Goal: Find specific page/section: Find specific page/section

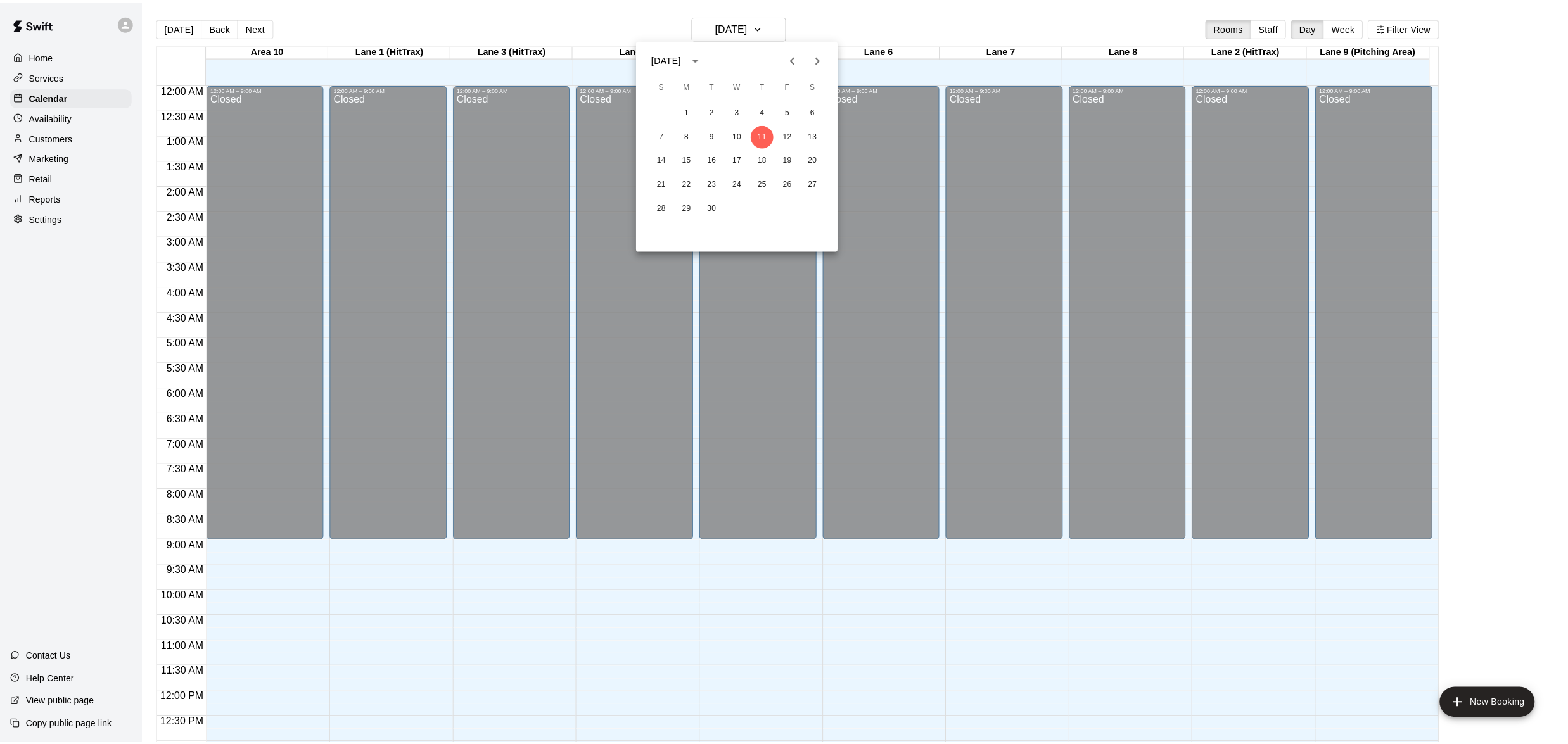
scroll to position [503, 0]
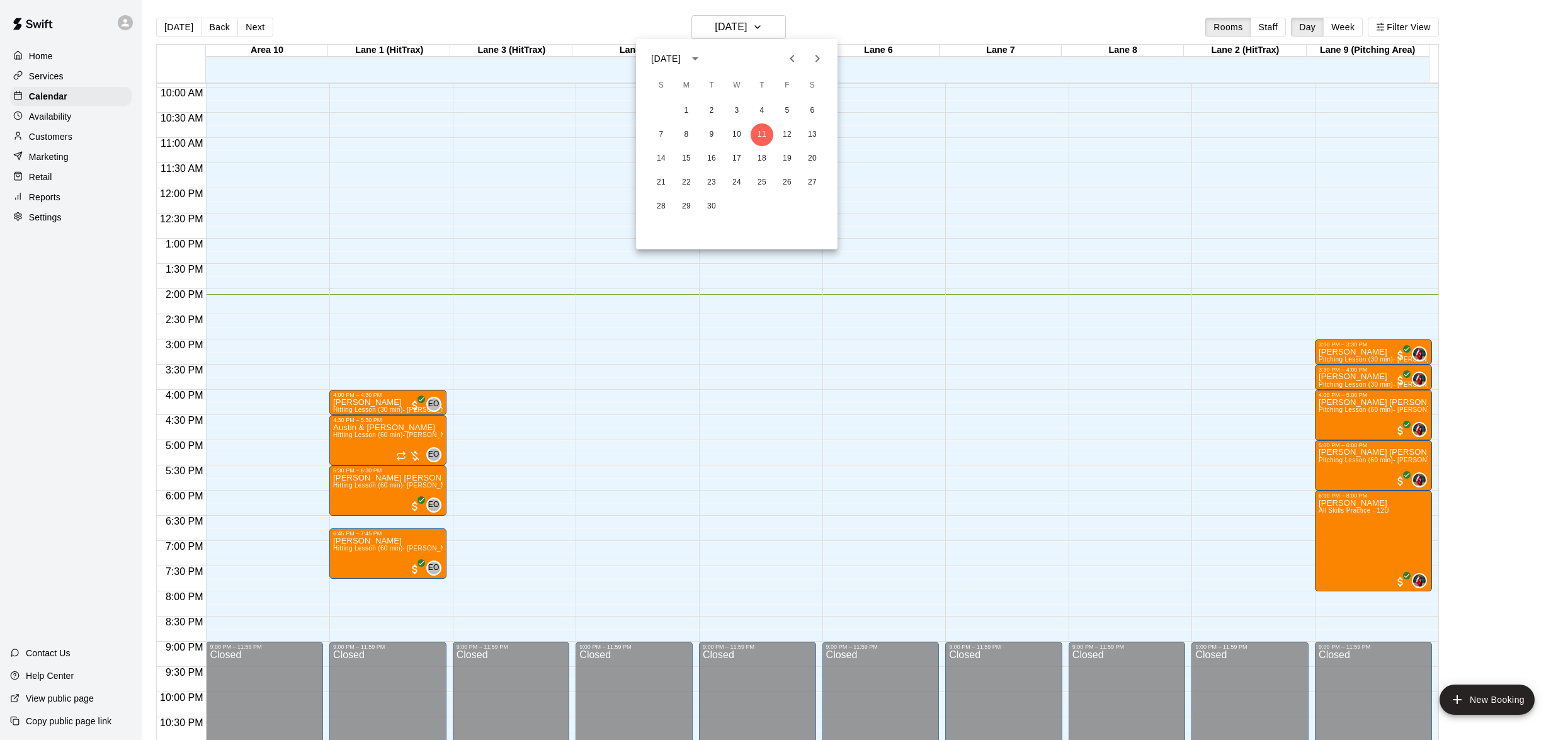
click at [65, 97] on div at bounding box center [784, 370] width 1568 height 740
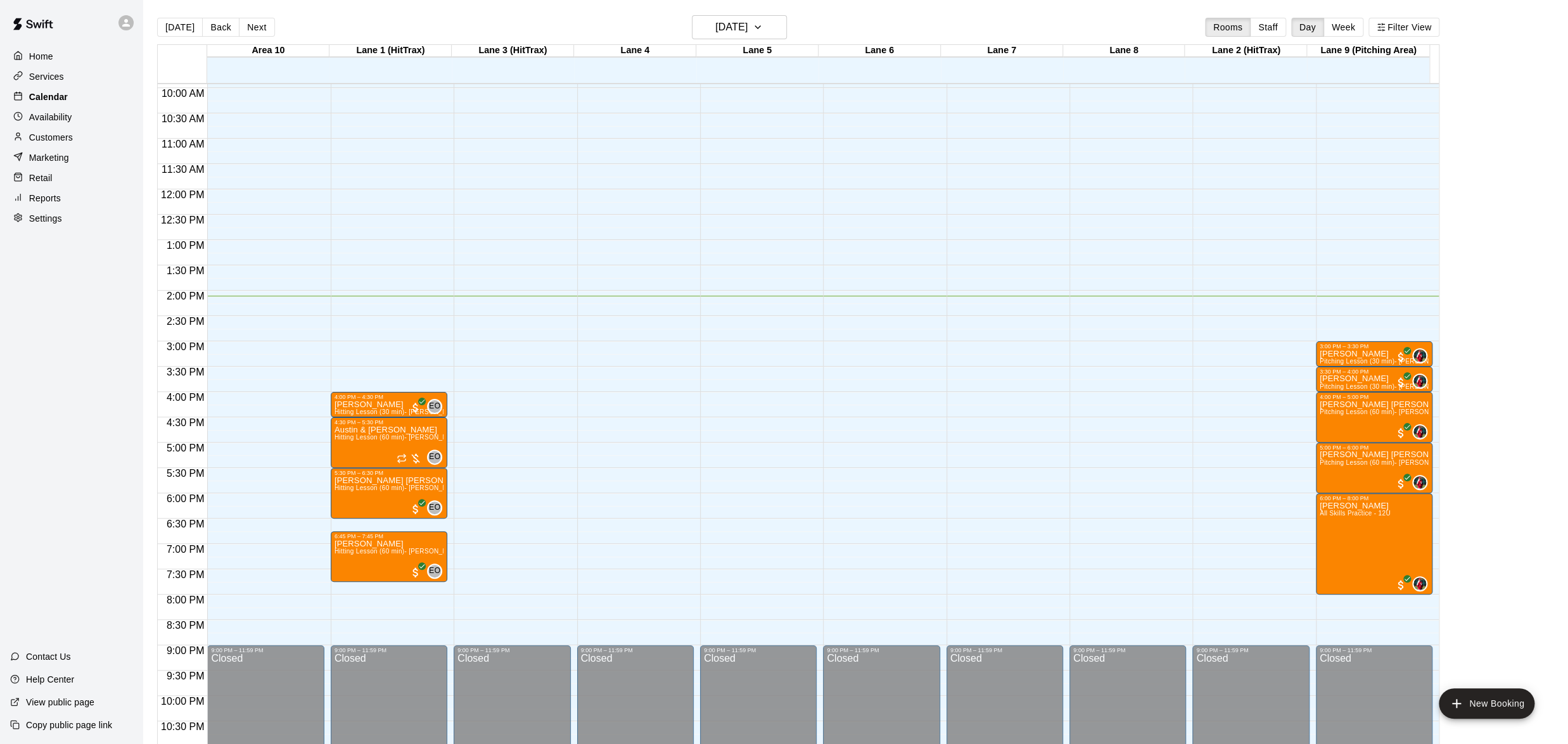
click at [65, 97] on p "Calendar" at bounding box center [49, 97] width 39 height 13
click at [59, 59] on div "Home" at bounding box center [71, 56] width 122 height 19
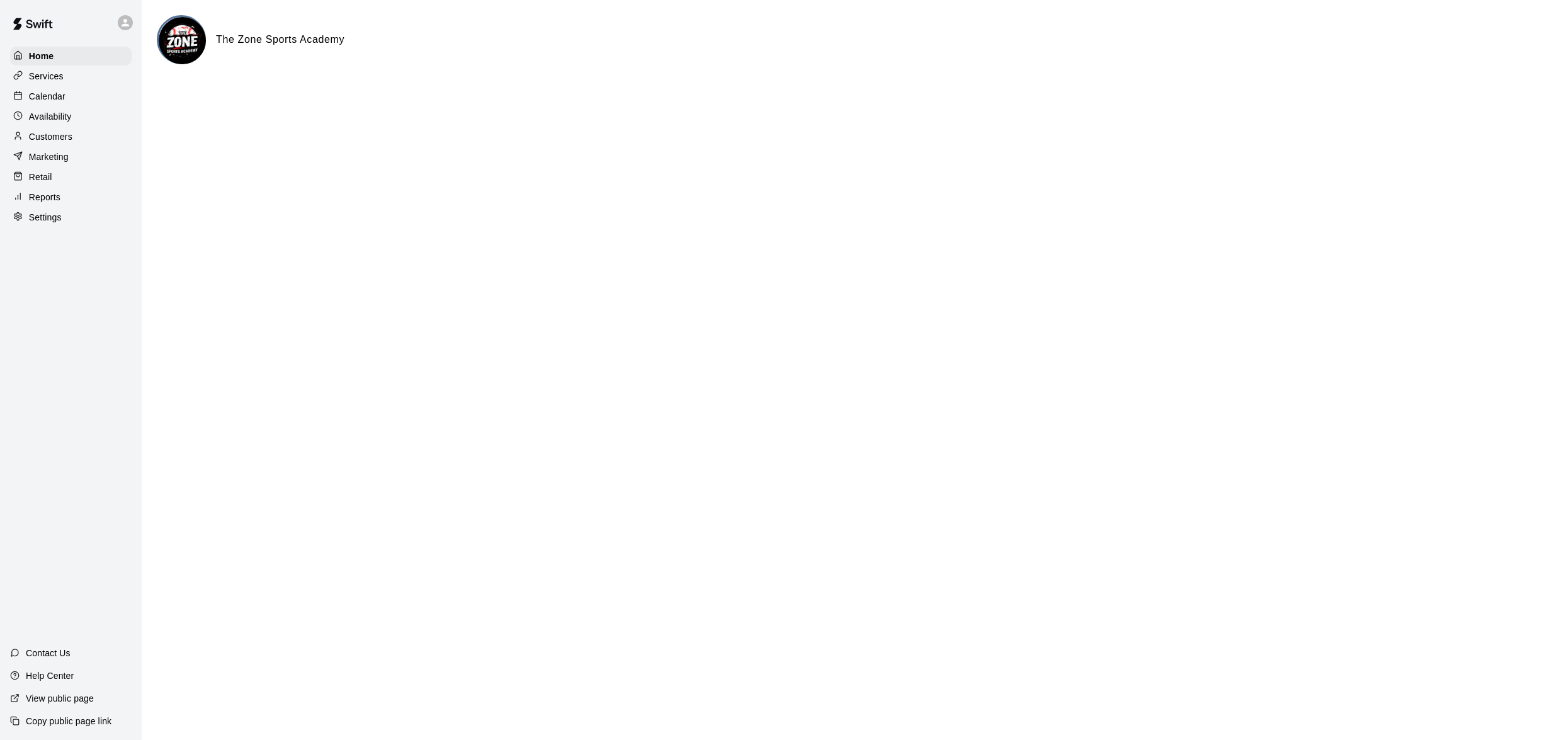
click at [62, 98] on p "Calendar" at bounding box center [47, 97] width 36 height 13
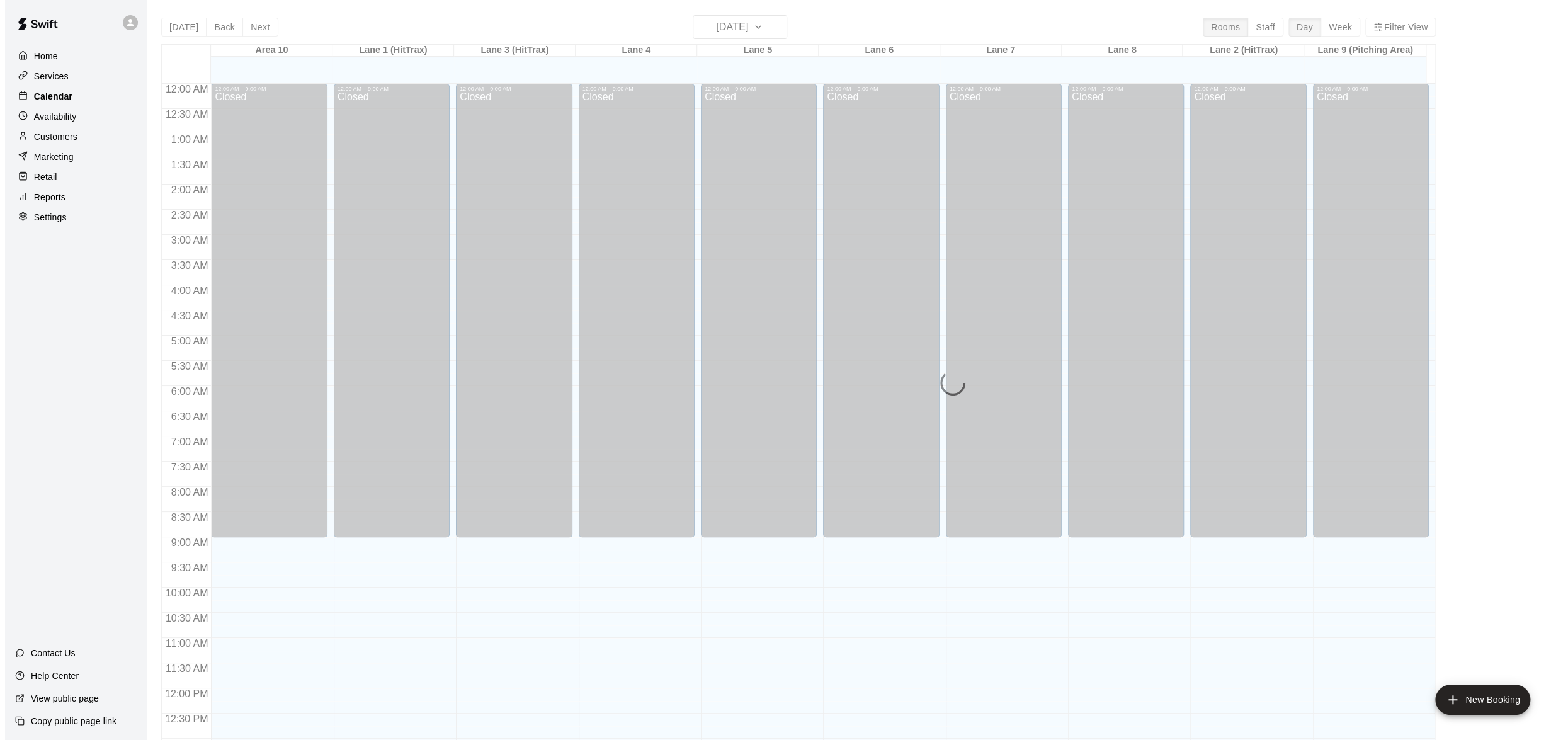
scroll to position [500, 0]
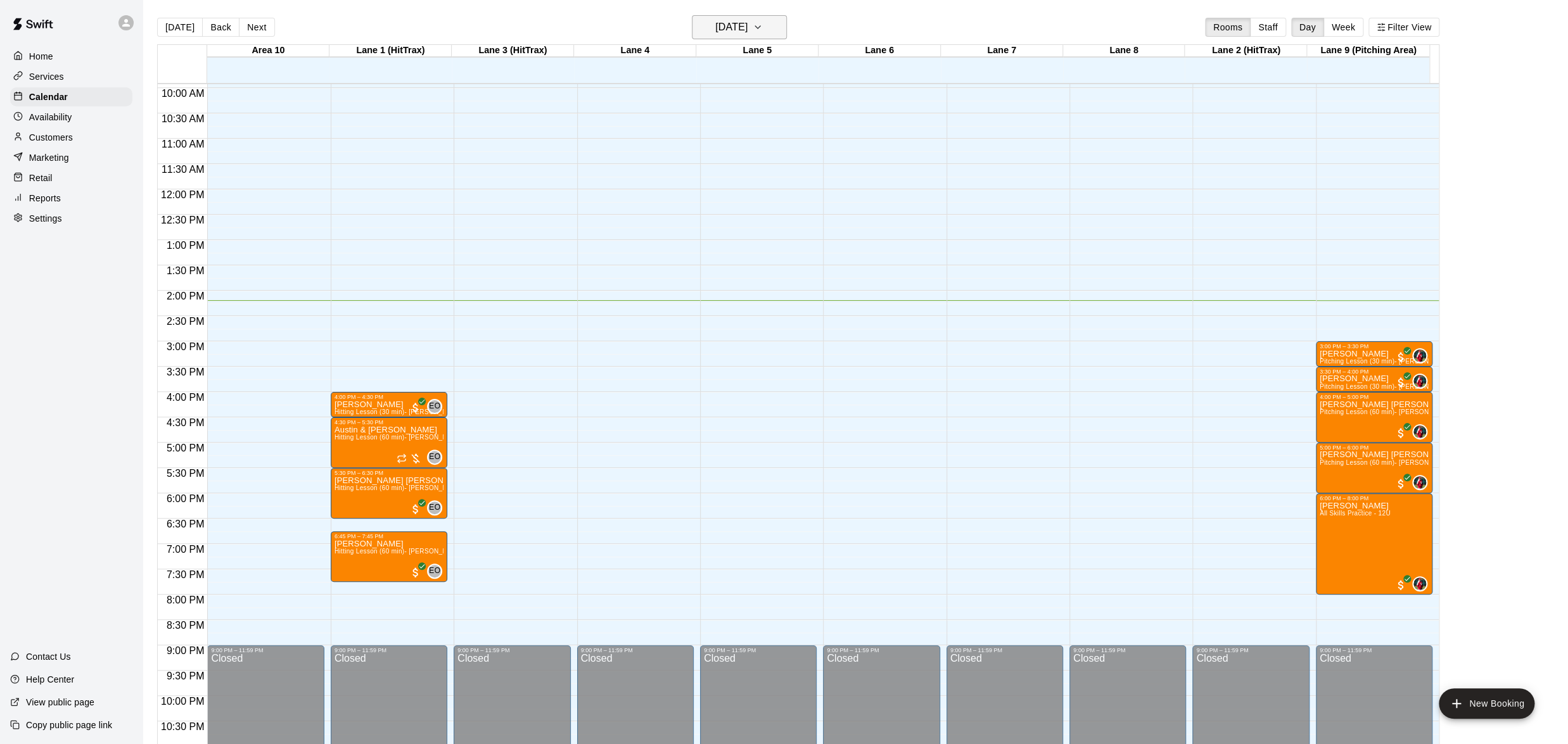
click at [763, 22] on icon "button" at bounding box center [758, 27] width 10 height 15
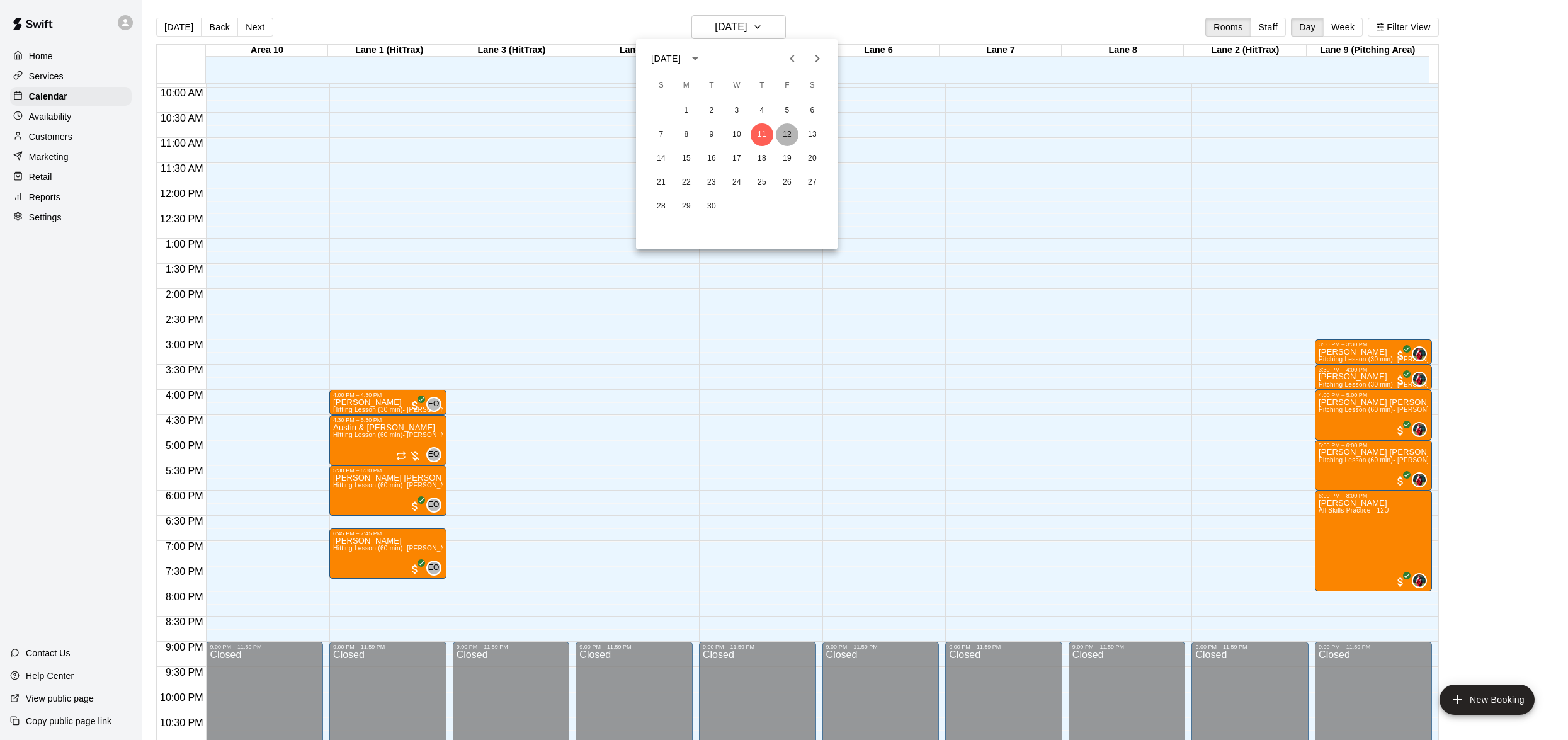
click at [782, 131] on button "12" at bounding box center [787, 135] width 23 height 23
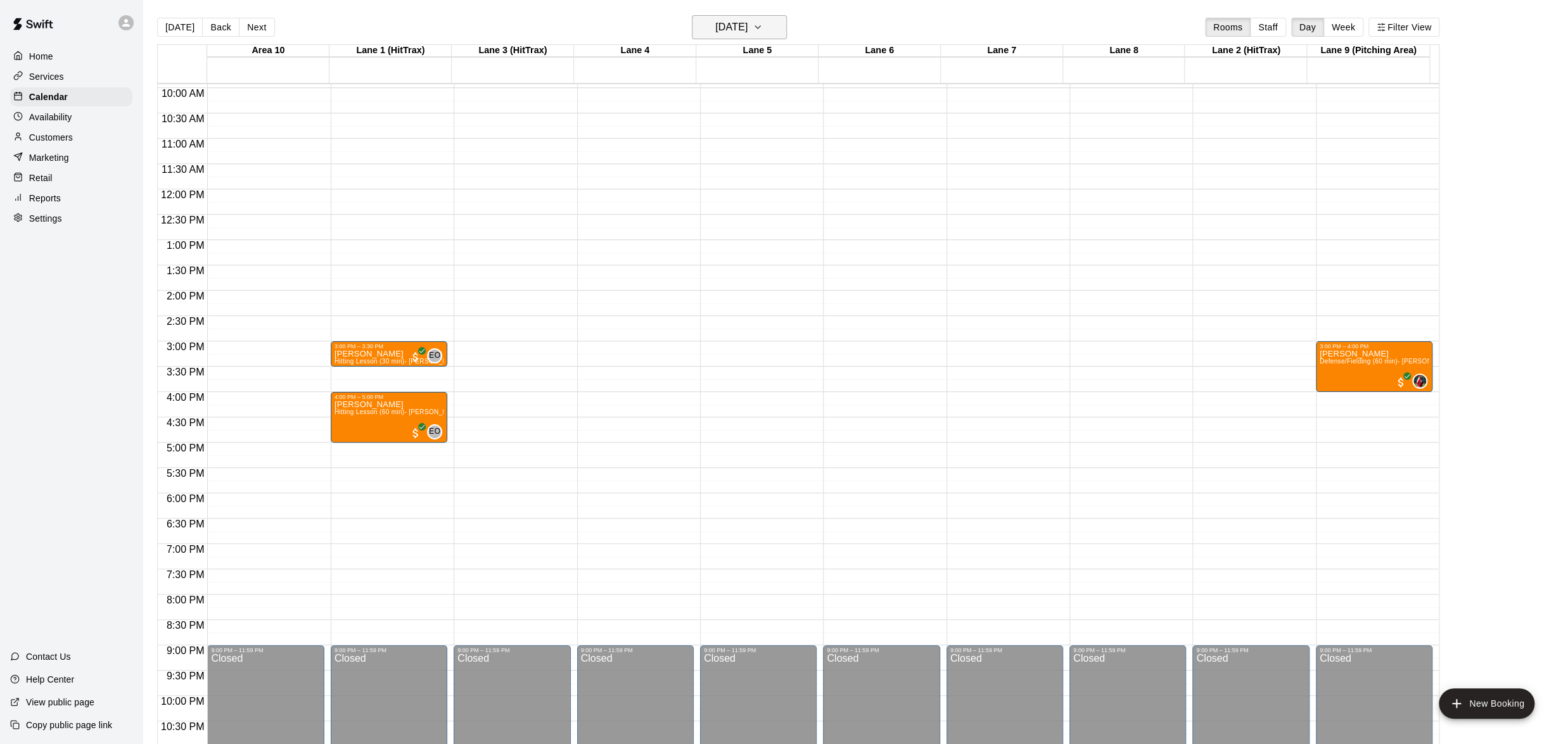
click at [760, 27] on icon "button" at bounding box center [757, 27] width 5 height 3
